Goal: Navigation & Orientation: Find specific page/section

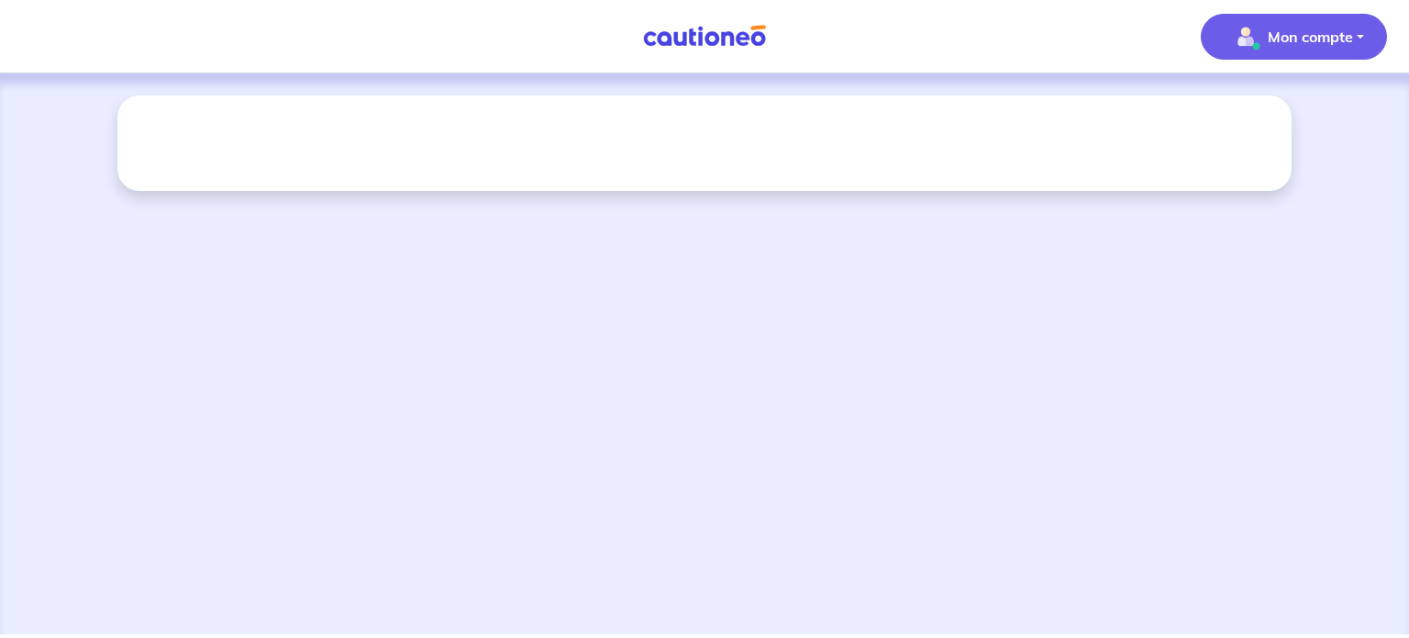
click at [1252, 48] on img "button" at bounding box center [1245, 36] width 29 height 29
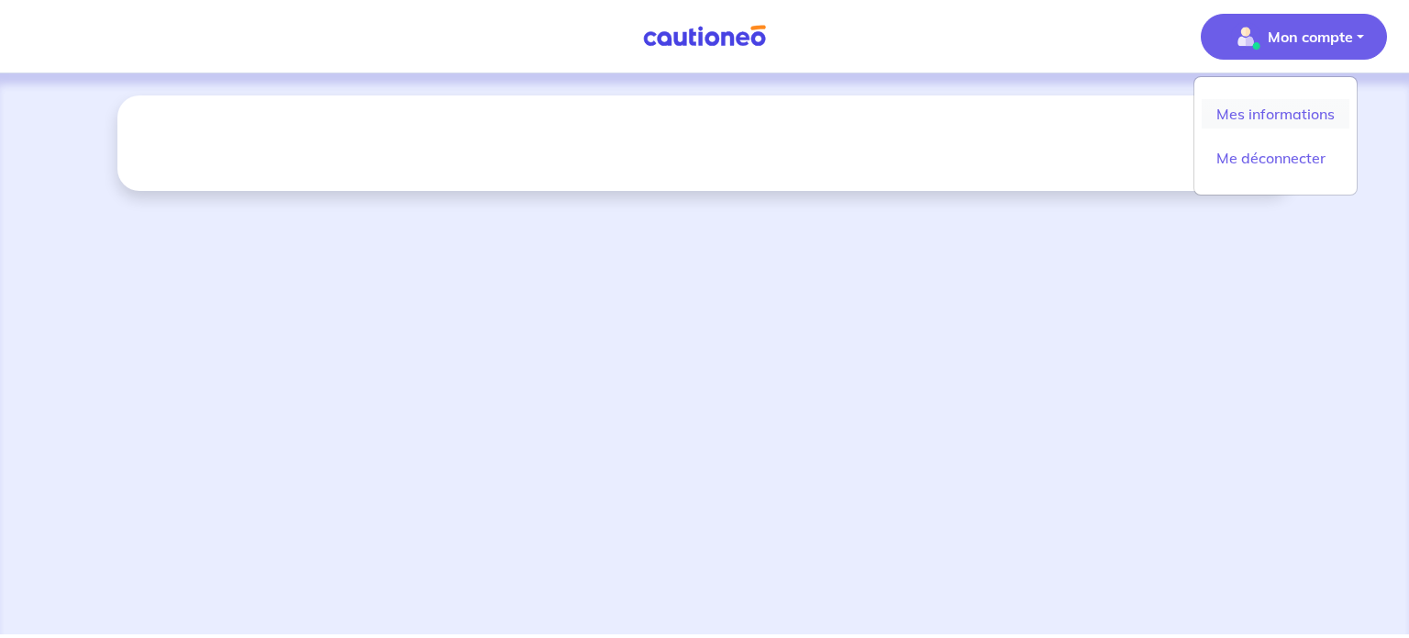
click at [1259, 105] on link "Mes informations" at bounding box center [1276, 113] width 148 height 29
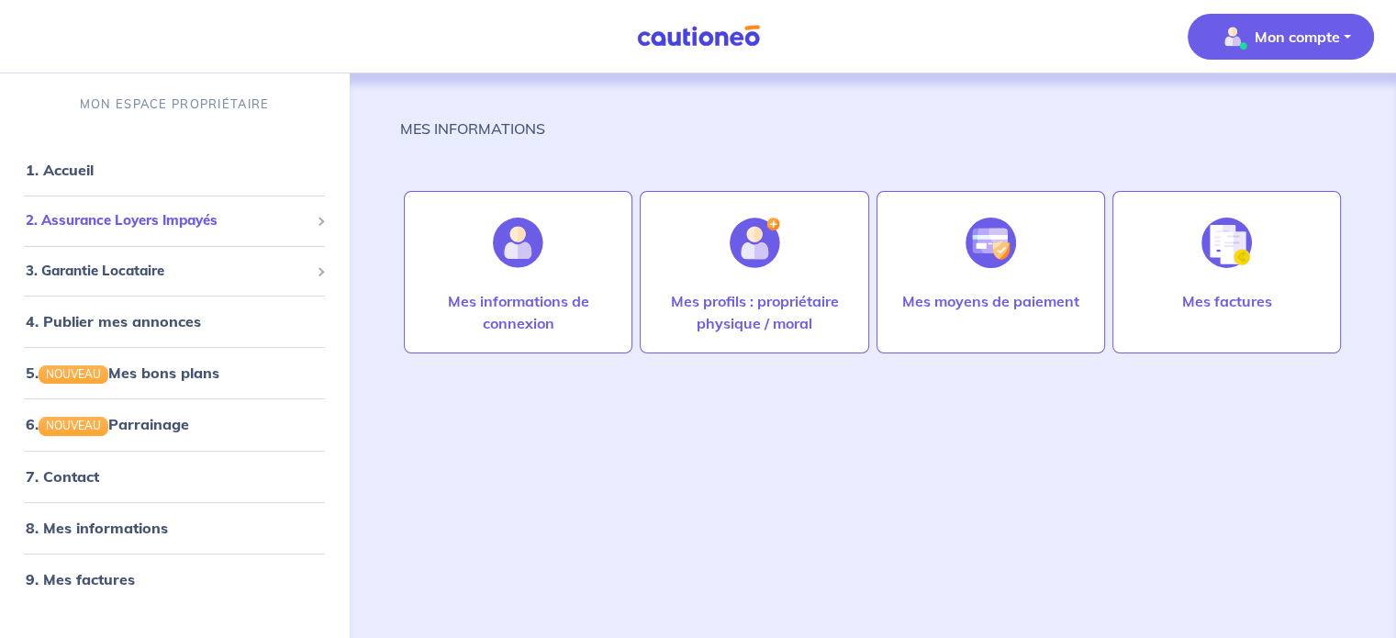
click at [136, 212] on span "2. Assurance Loyers Impayés" at bounding box center [168, 220] width 284 height 21
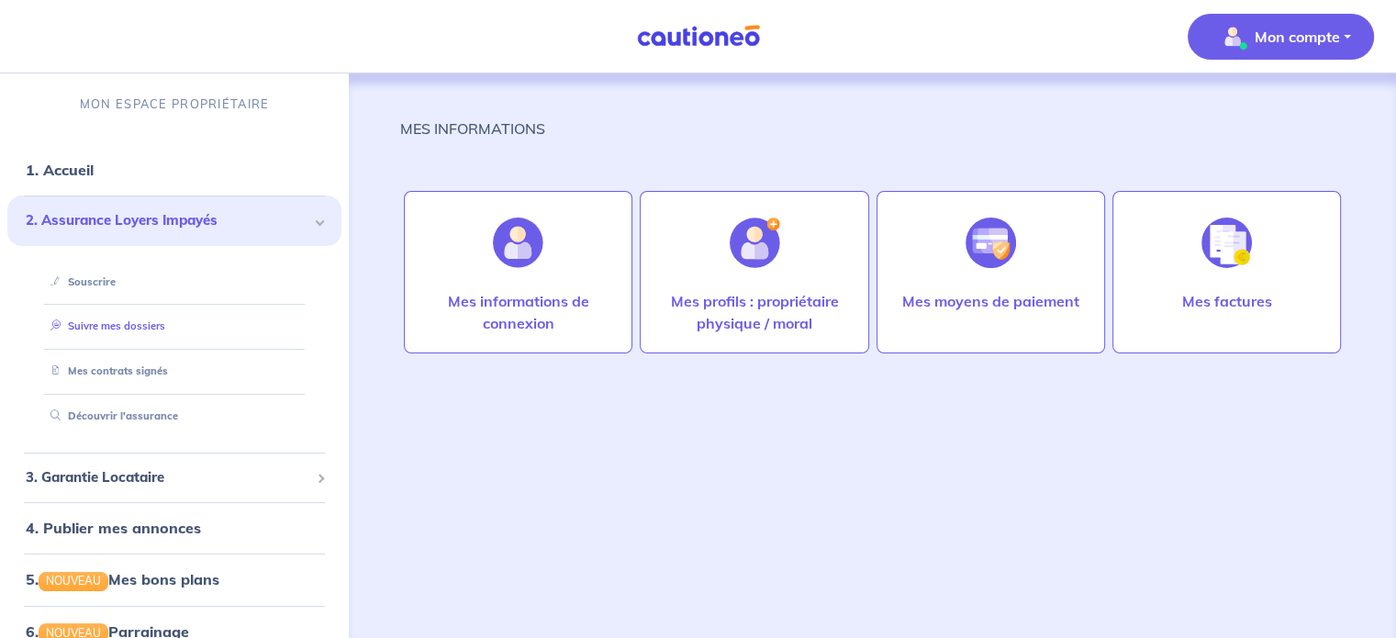
click at [128, 327] on link "Suivre mes dossiers" at bounding box center [104, 325] width 122 height 13
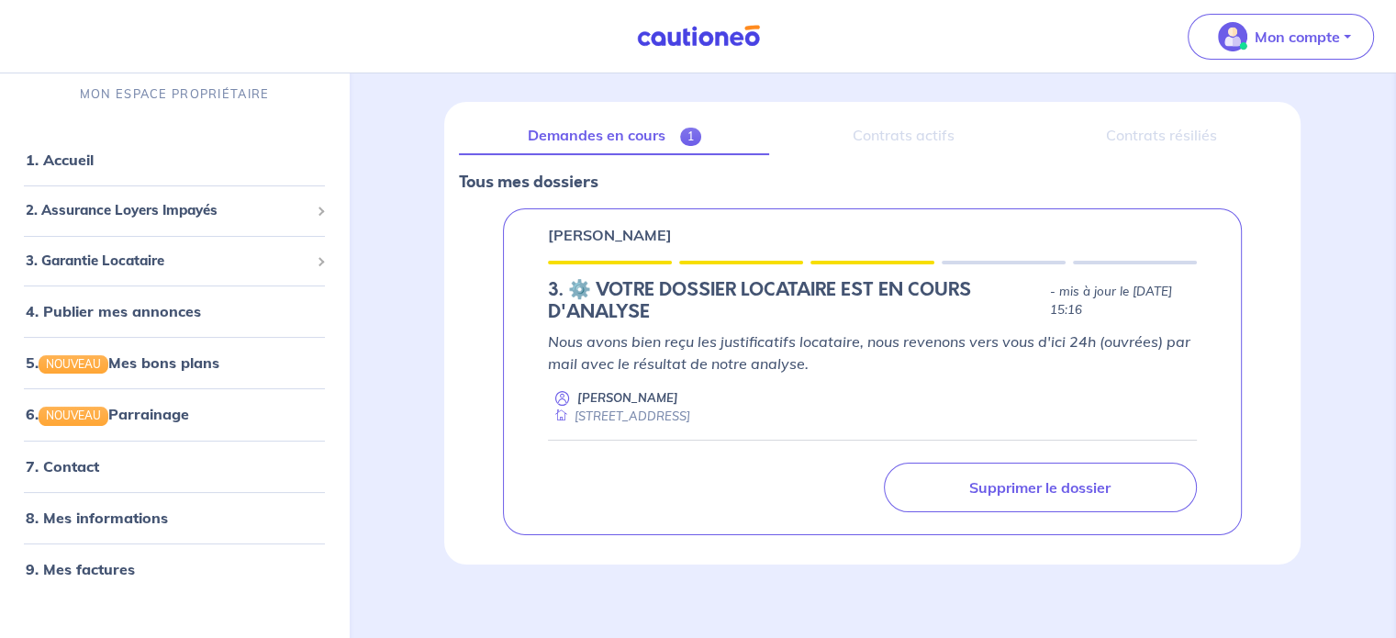
scroll to position [207, 0]
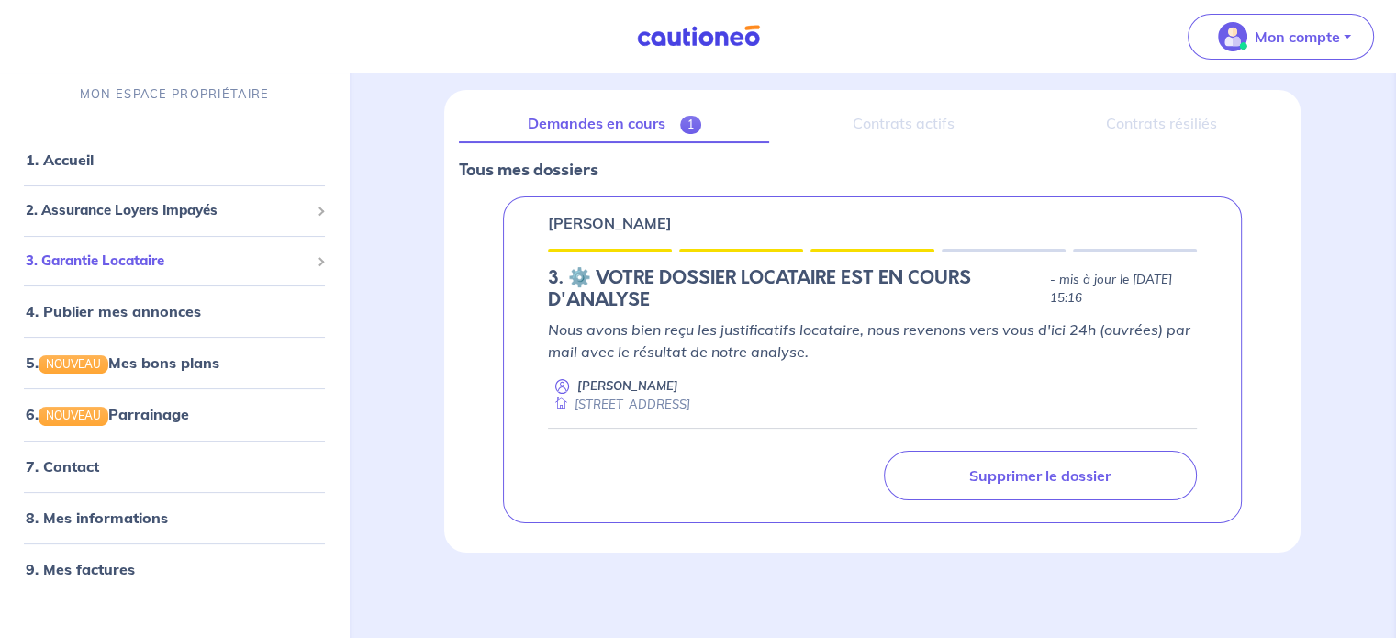
click at [173, 261] on span "3. Garantie Locataire" at bounding box center [168, 261] width 284 height 21
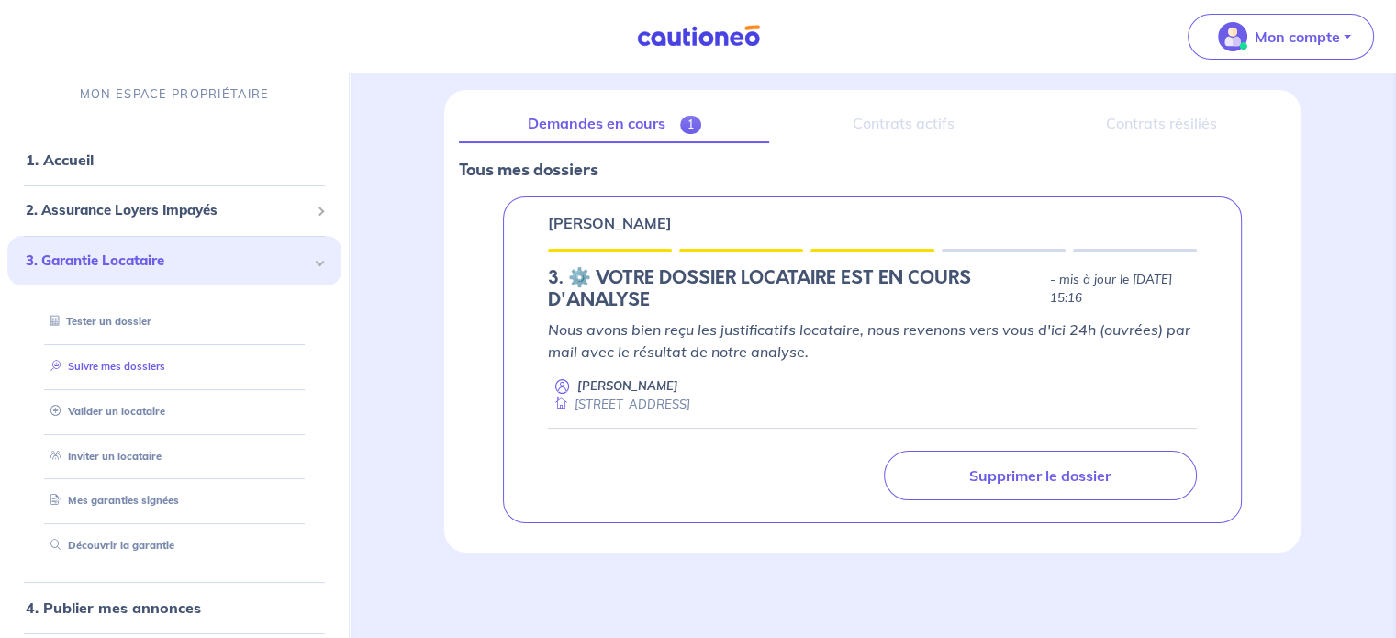
click at [151, 368] on link "Suivre mes dossiers" at bounding box center [104, 366] width 122 height 13
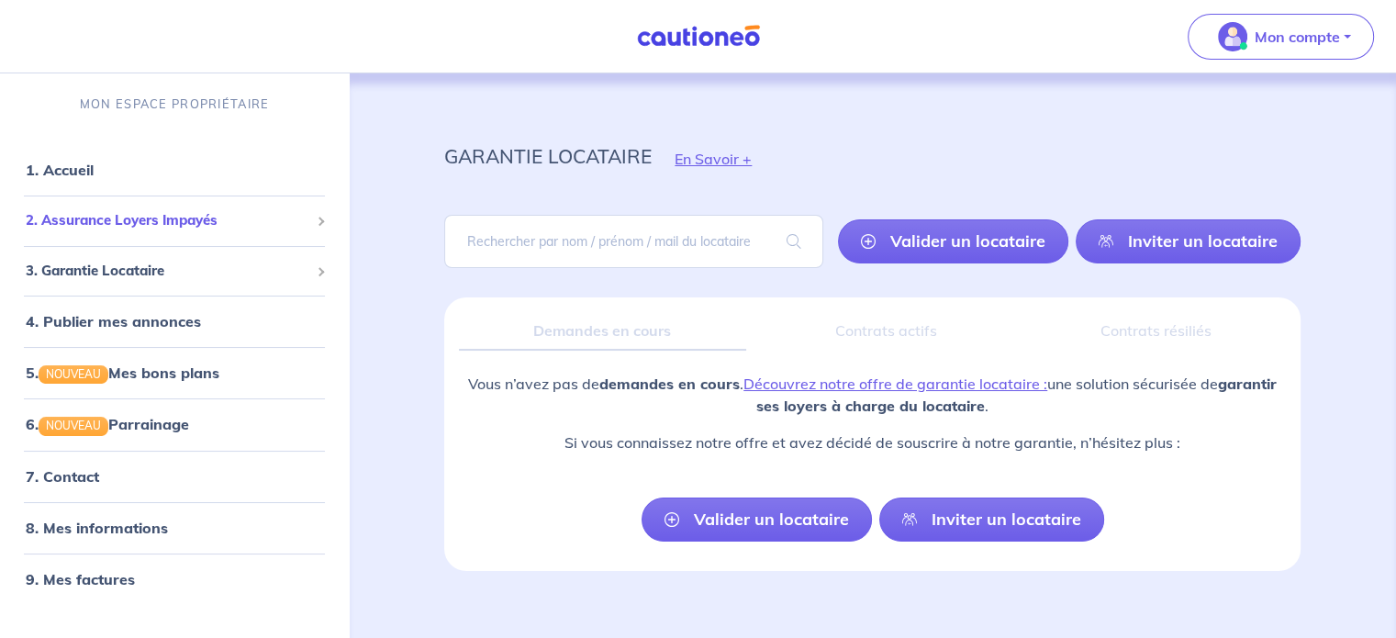
click at [195, 219] on span "2. Assurance Loyers Impayés" at bounding box center [168, 220] width 284 height 21
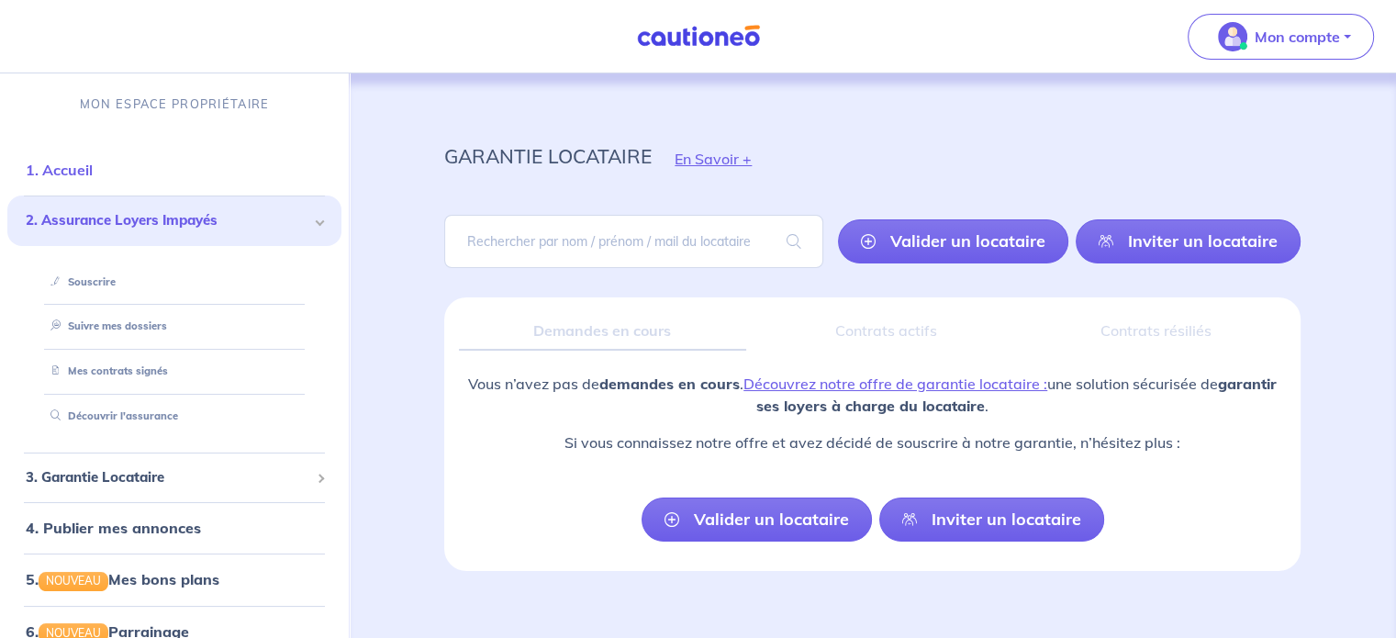
click at [93, 175] on link "1. Accueil" at bounding box center [59, 170] width 67 height 18
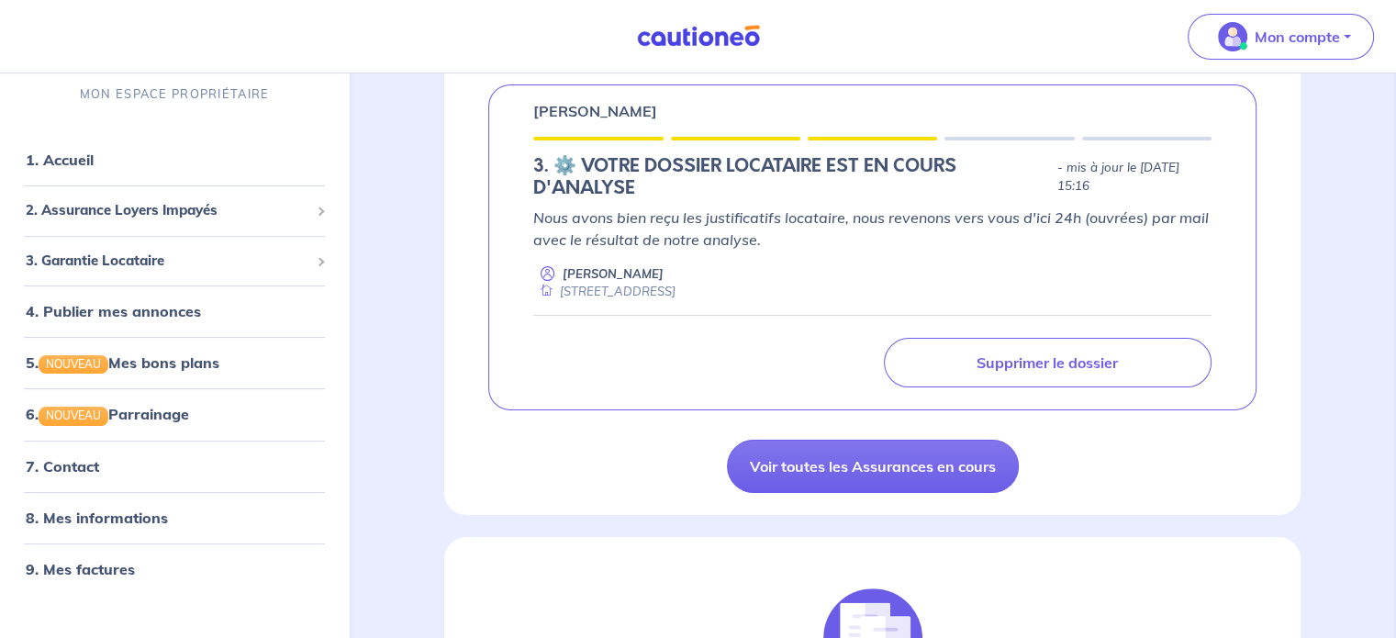
scroll to position [275, 0]
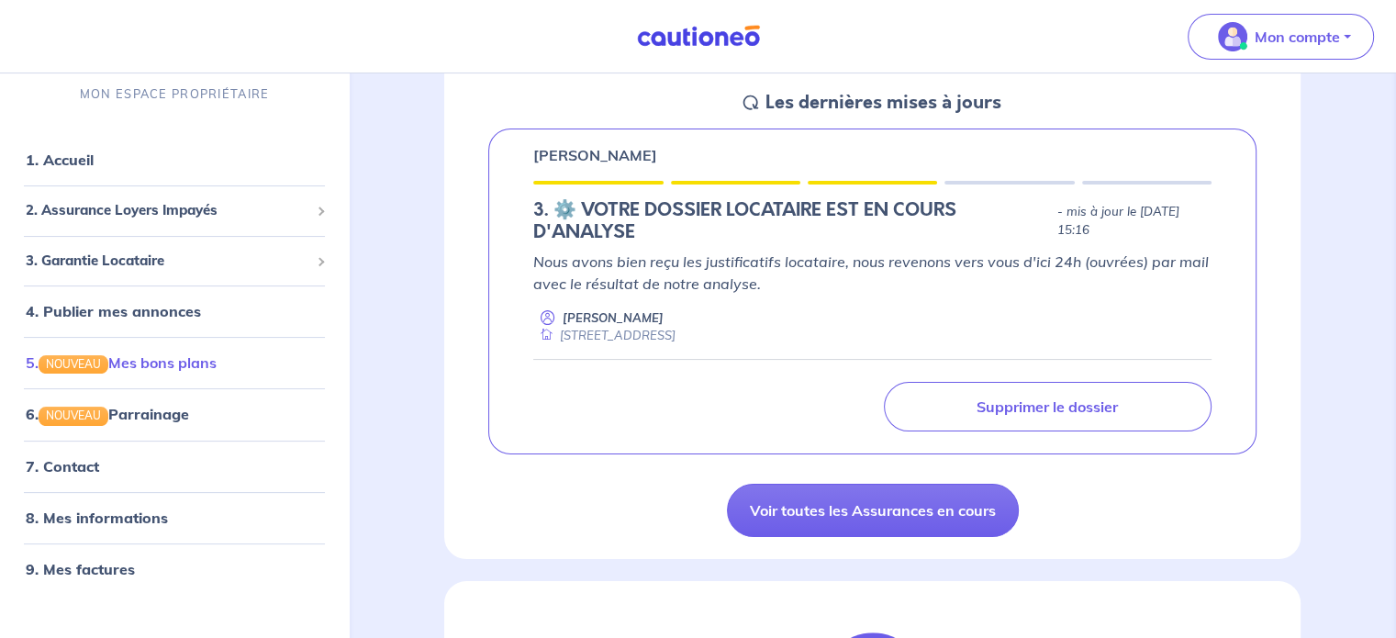
click at [159, 365] on link "5. NOUVEAU Mes bons plans" at bounding box center [121, 363] width 191 height 18
click at [124, 251] on span "3. Garantie Locataire" at bounding box center [168, 261] width 284 height 21
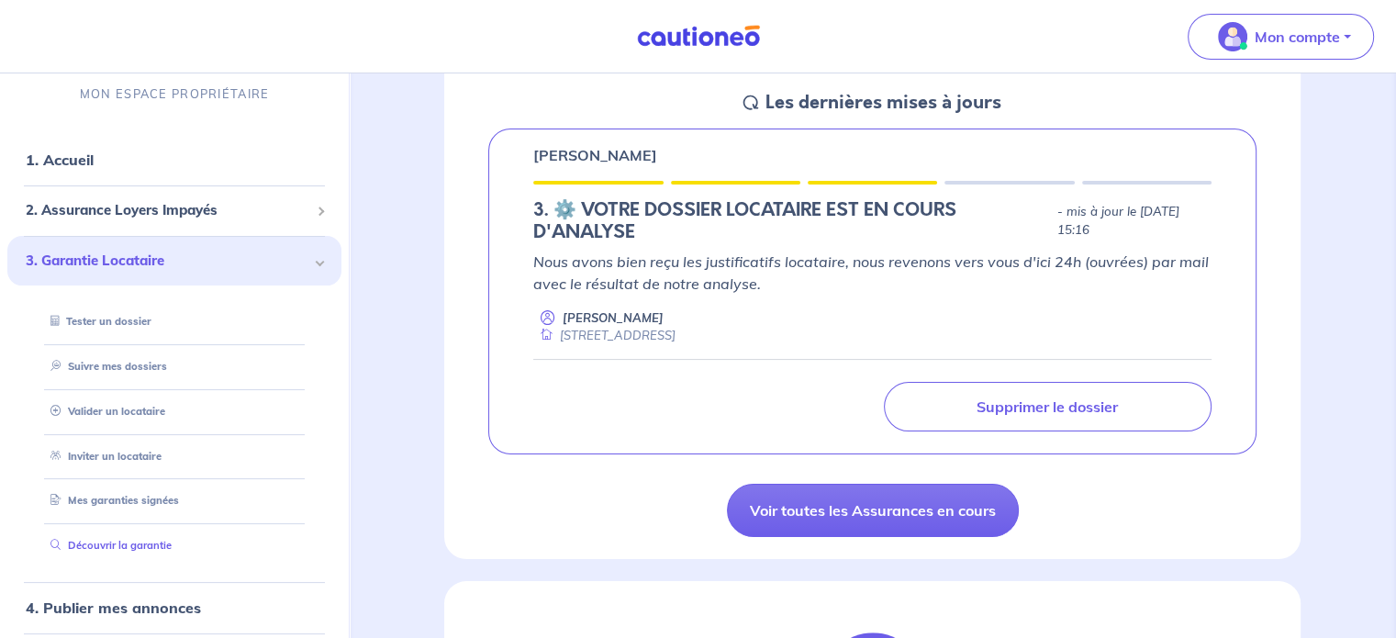
click at [128, 543] on link "Découvrir la garantie" at bounding box center [107, 546] width 128 height 13
click at [184, 207] on span "2. Assurance Loyers Impayés" at bounding box center [168, 211] width 284 height 21
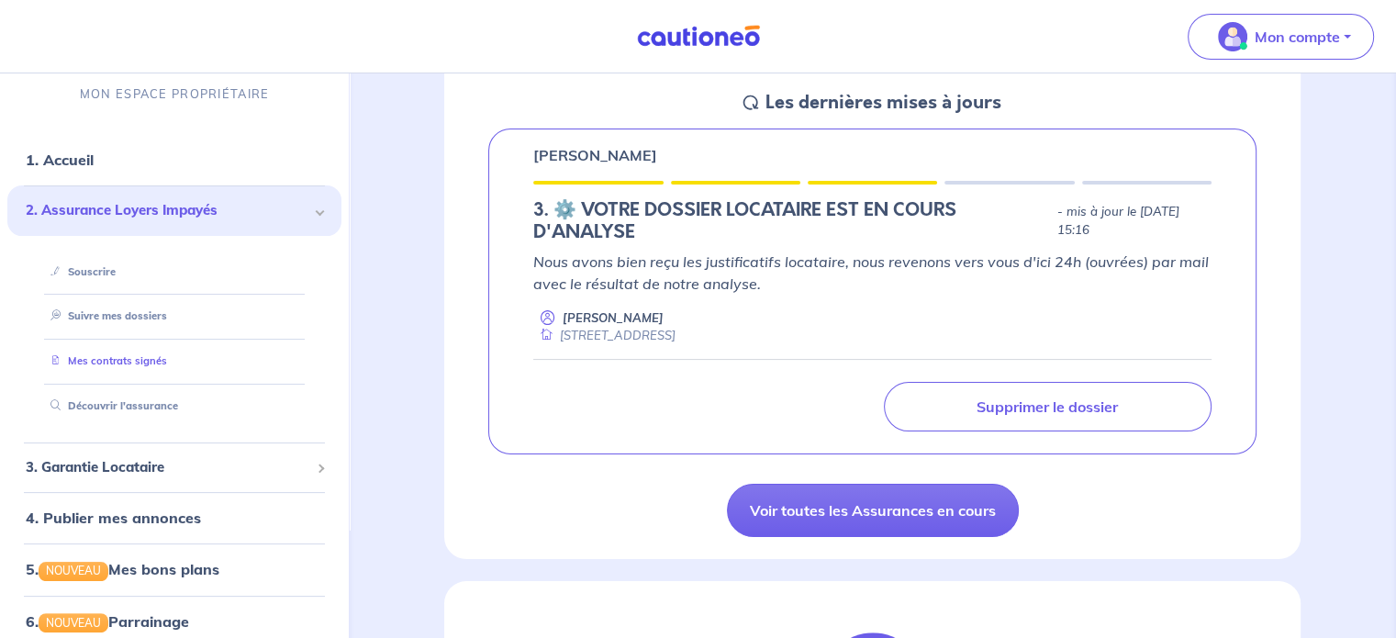
click at [142, 360] on link "Mes contrats signés" at bounding box center [105, 361] width 124 height 13
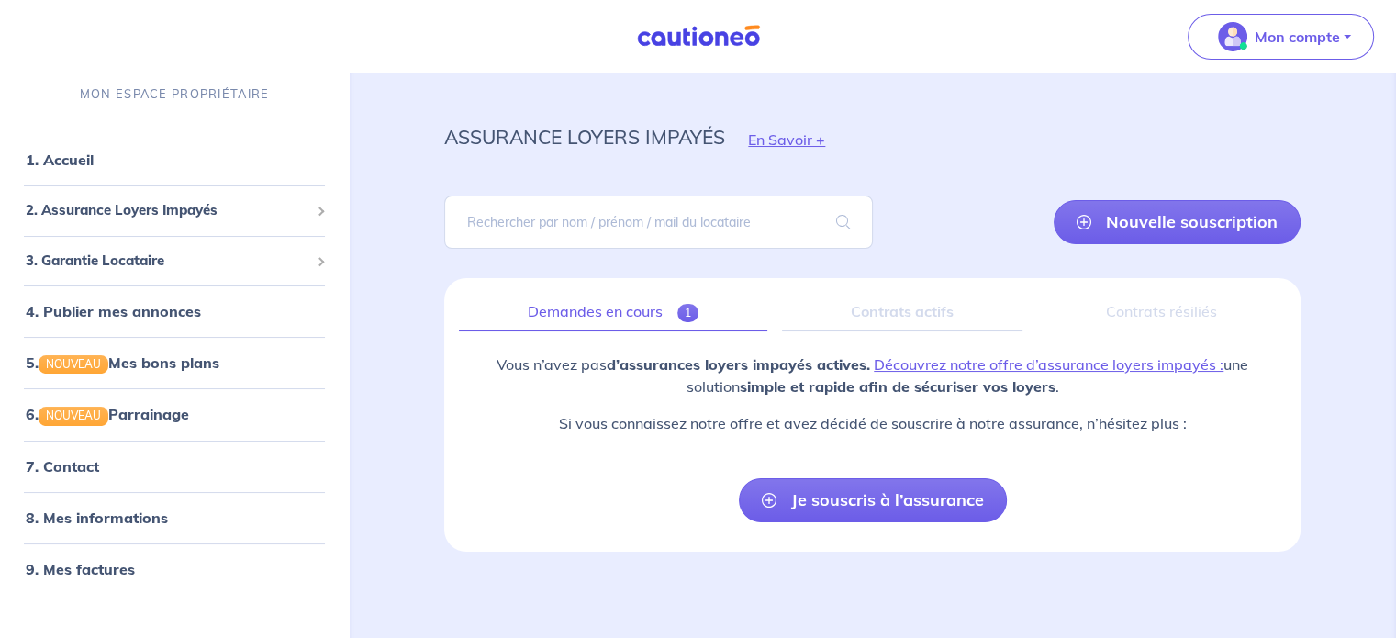
click at [620, 315] on link "Demandes en cours 1" at bounding box center [613, 312] width 308 height 39
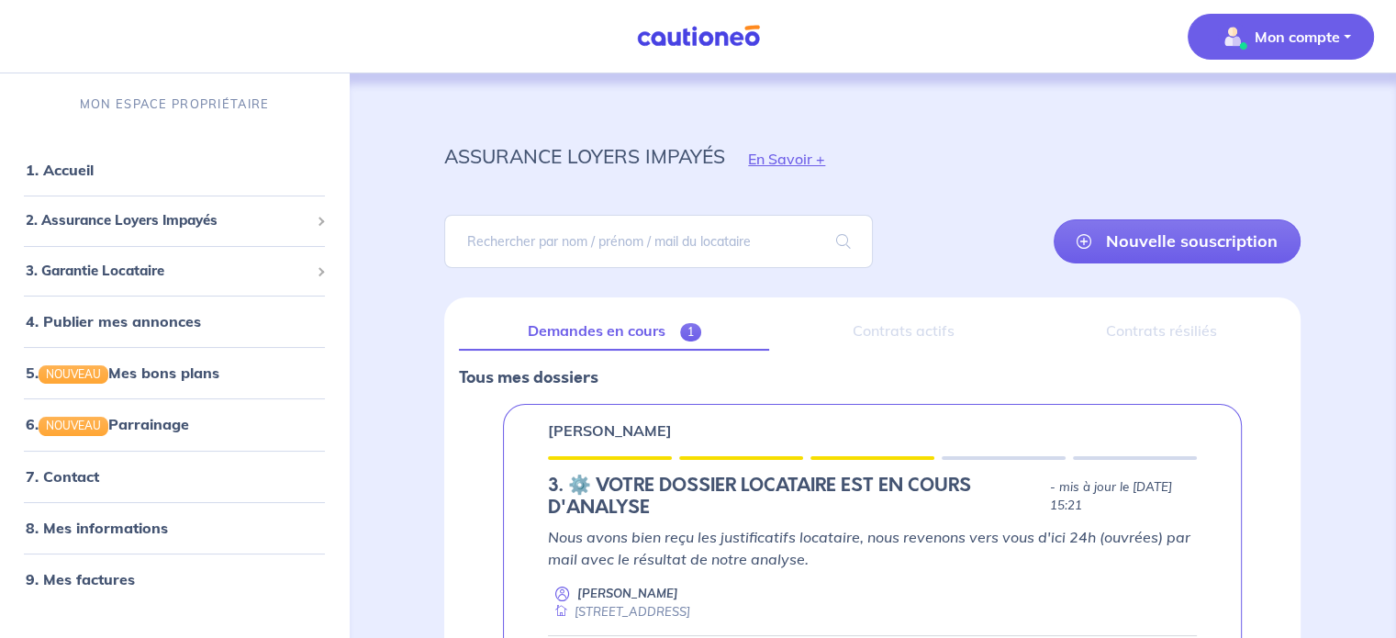
click at [1262, 30] on p "Mon compte" at bounding box center [1296, 37] width 85 height 22
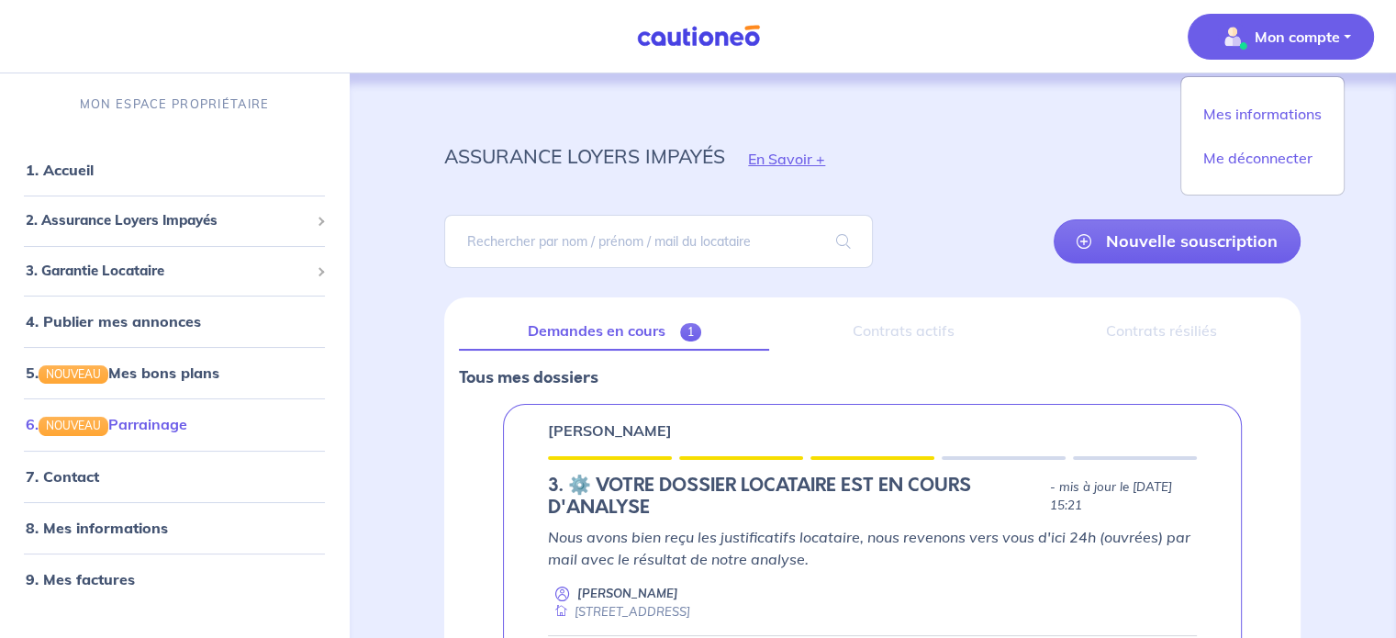
click at [182, 423] on link "6. NOUVEAU Parrainage" at bounding box center [106, 424] width 161 height 18
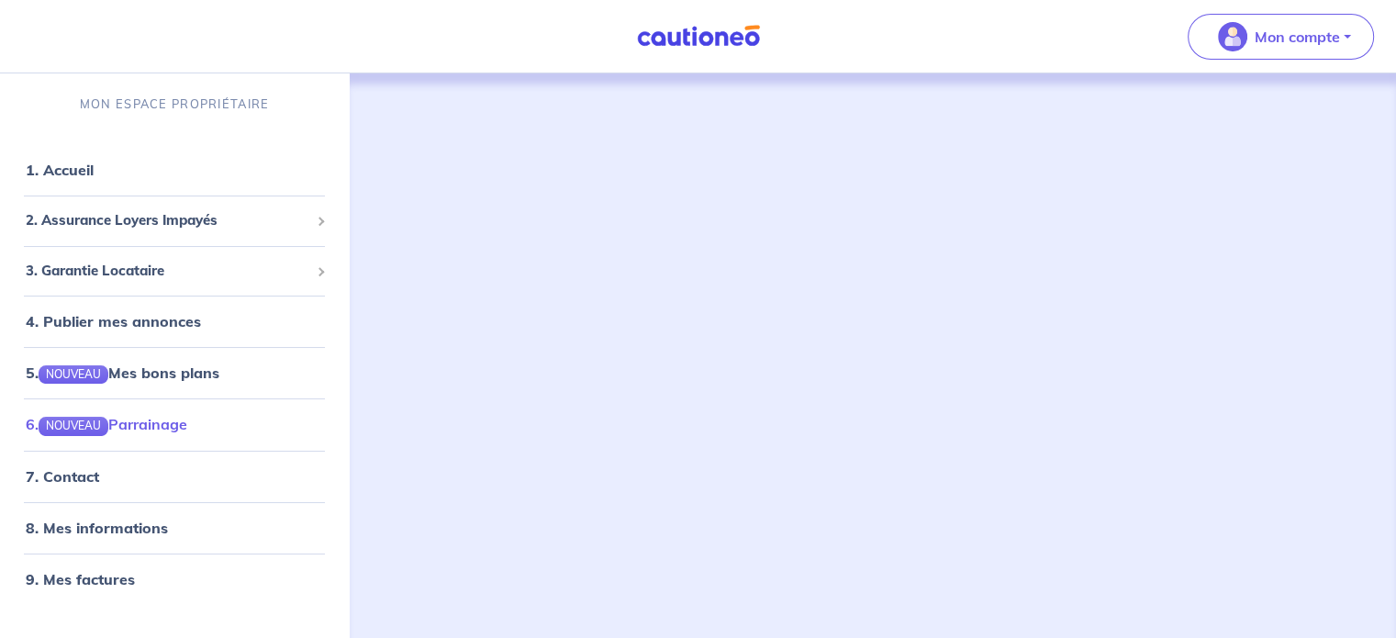
click at [174, 422] on link "6. NOUVEAU Parrainage" at bounding box center [106, 424] width 161 height 18
click at [173, 415] on link "6. NOUVEAU Parrainage" at bounding box center [106, 424] width 161 height 18
click at [166, 402] on li "6. NOUVEAU Parrainage" at bounding box center [174, 423] width 334 height 51
click at [139, 433] on link "6. NOUVEAU Parrainage" at bounding box center [106, 424] width 161 height 18
click at [93, 177] on link "1. Accueil" at bounding box center [59, 170] width 67 height 18
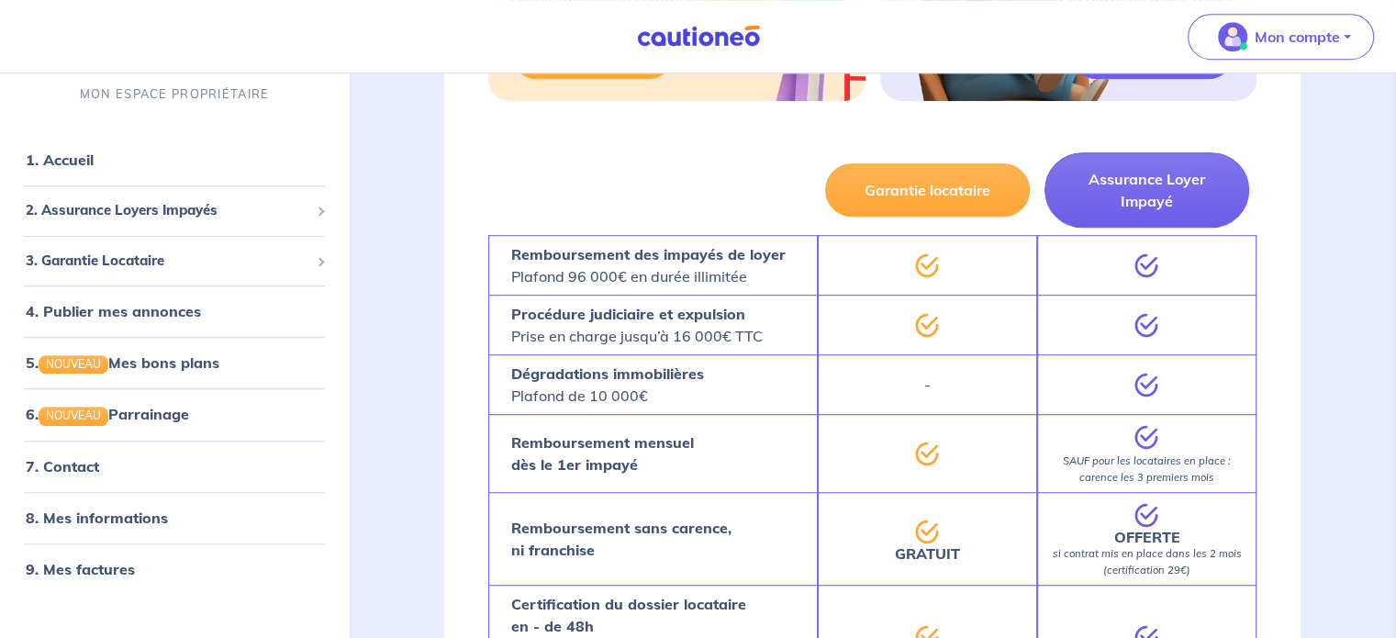
scroll to position [1193, 0]
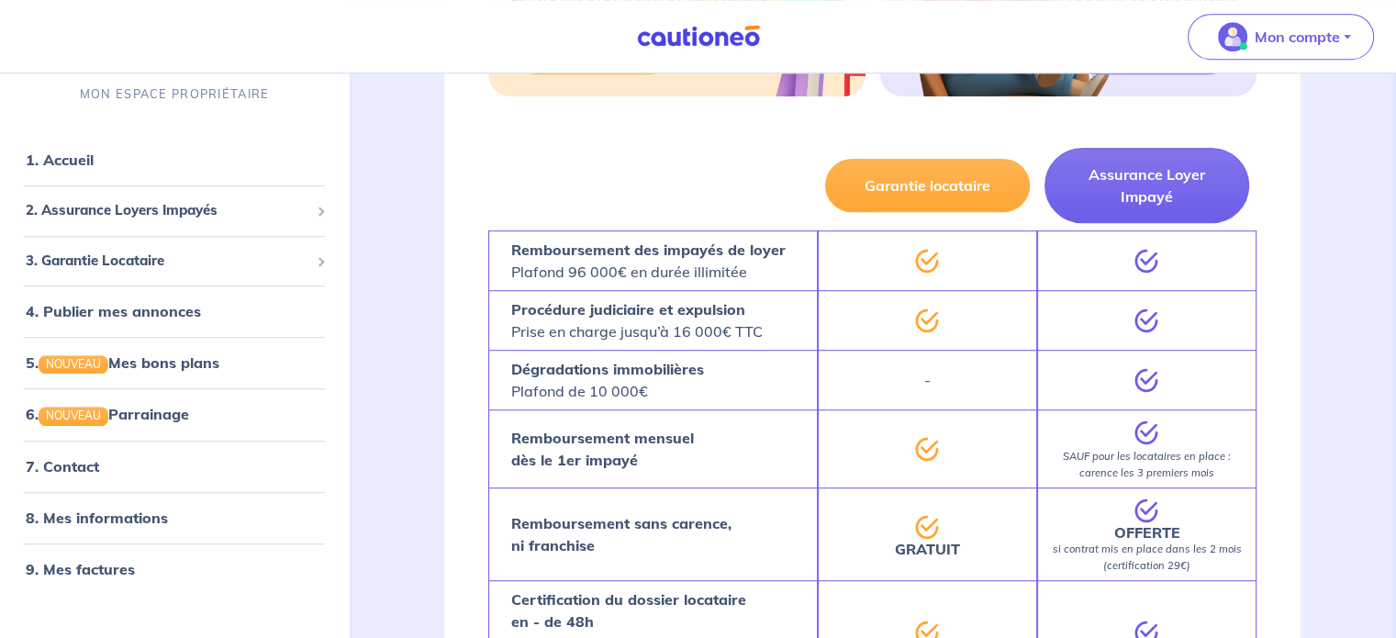
click at [910, 351] on div "-" at bounding box center [927, 380] width 219 height 60
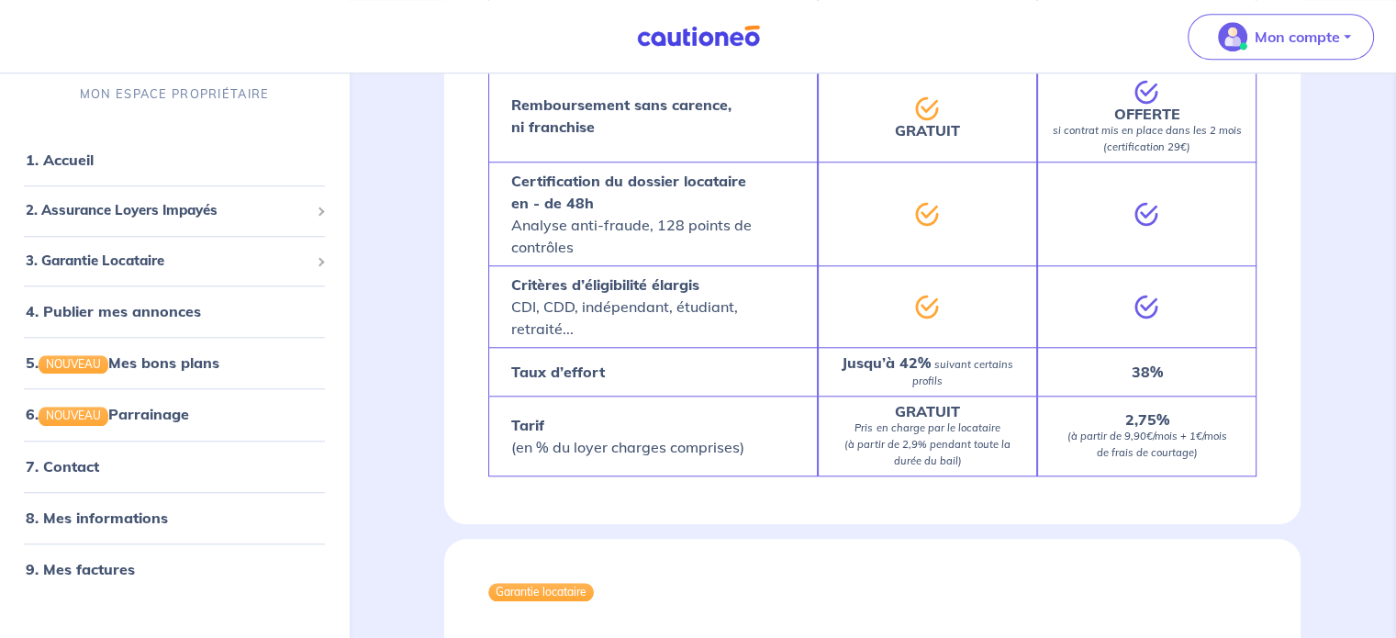
scroll to position [1652, 0]
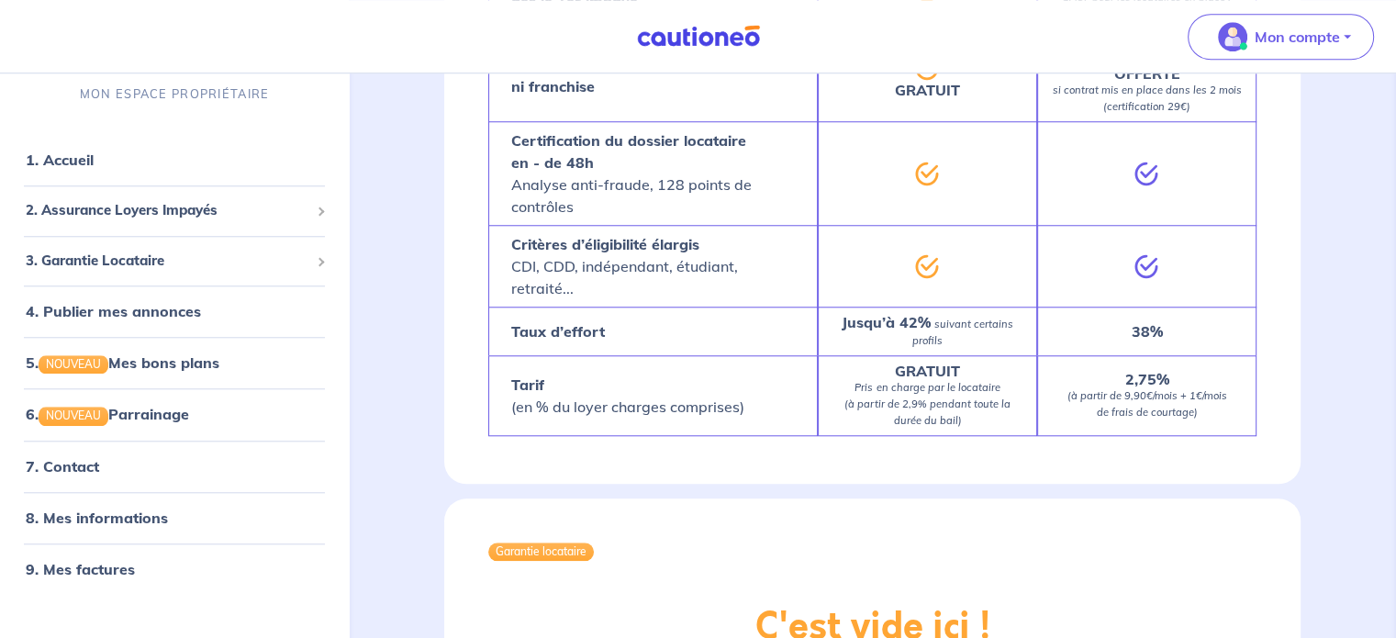
click at [1153, 390] on em "(à partir de 9,90€/mois + 1€/mois de frais de courtage)" at bounding box center [1146, 403] width 160 height 29
click at [1194, 397] on p "2,75% (à partir de 9,90€/mois + 1€/mois de frais de courtage)" at bounding box center [1146, 396] width 173 height 48
click at [1138, 389] on em "(à partir de 9,90€/mois + 1€/mois de frais de courtage)" at bounding box center [1146, 403] width 160 height 29
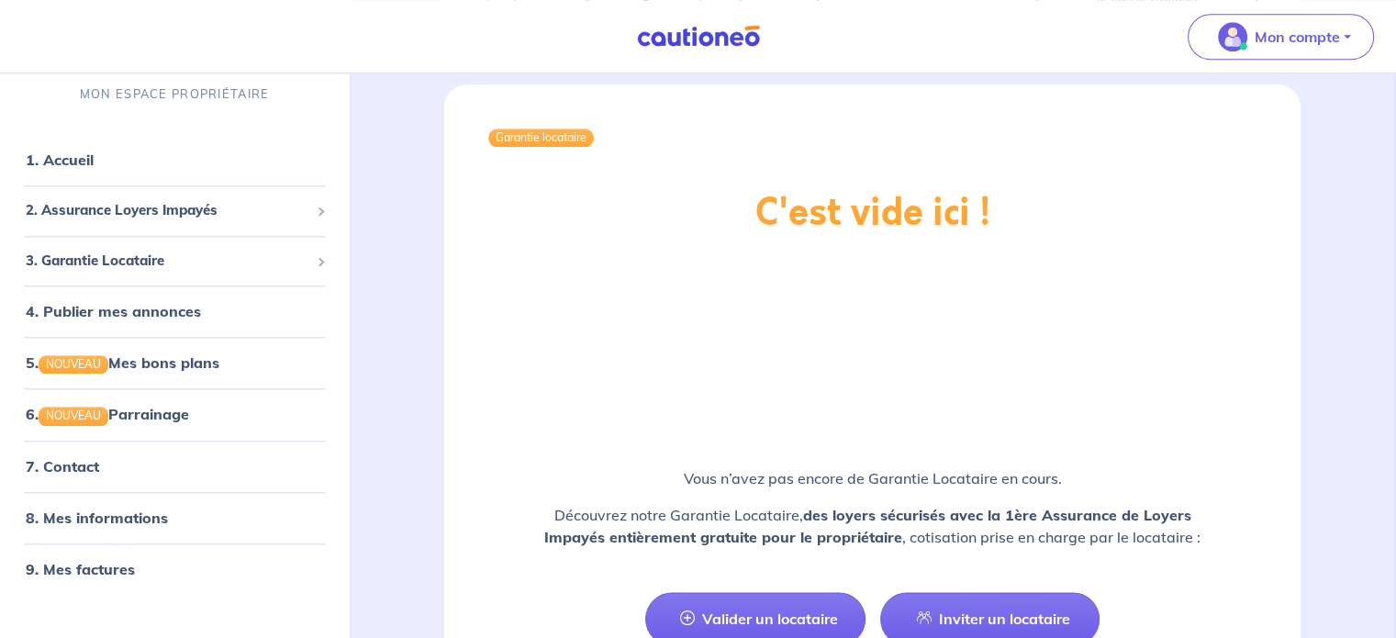
scroll to position [2191, 0]
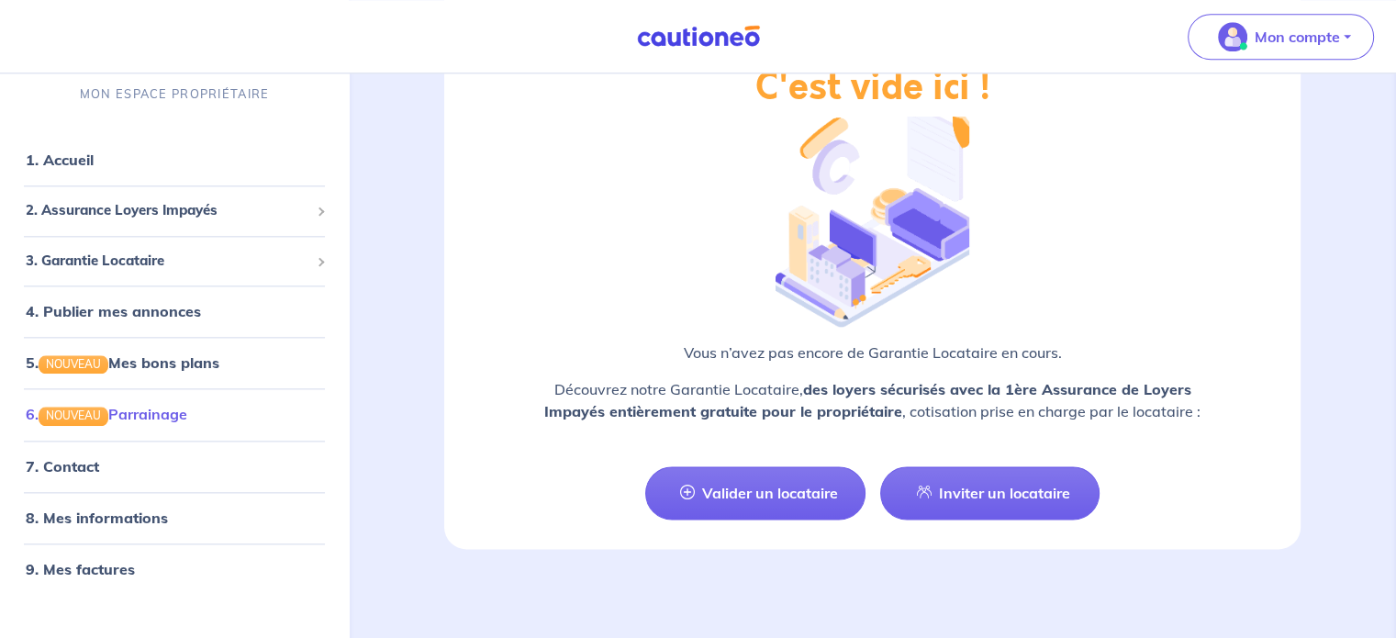
click at [143, 423] on link "6. NOUVEAU Parrainage" at bounding box center [106, 415] width 161 height 18
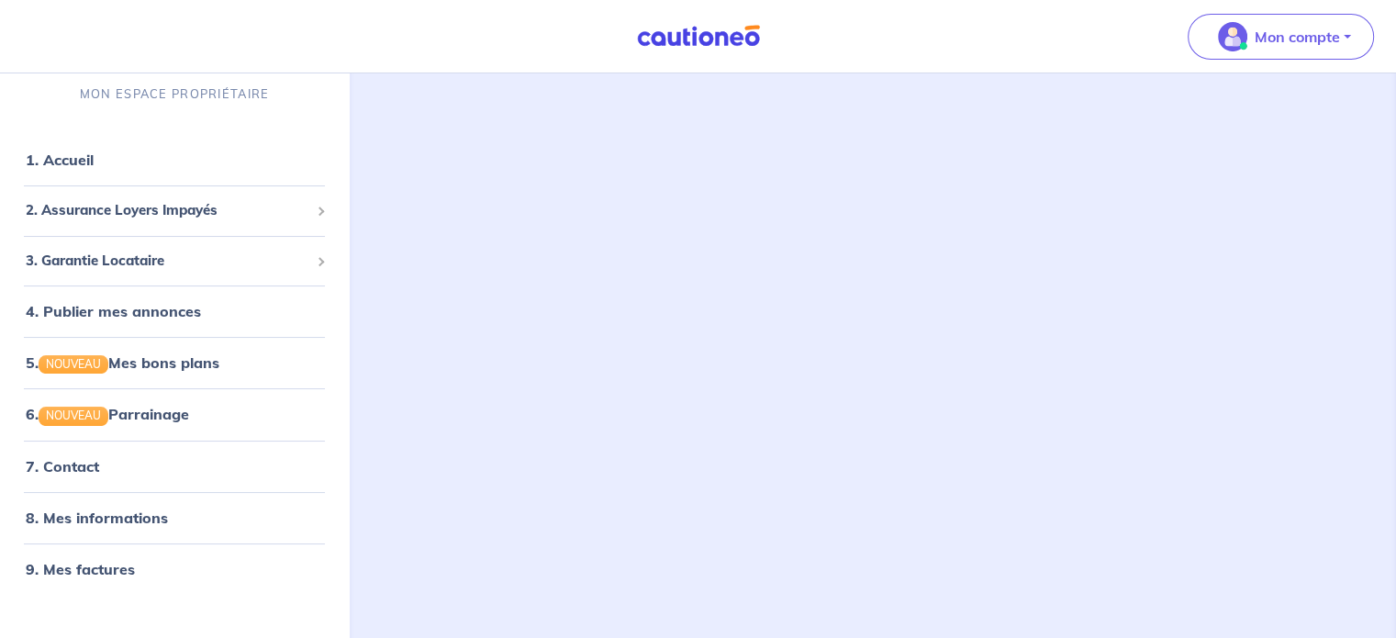
scroll to position [26, 0]
